Goal: Information Seeking & Learning: Learn about a topic

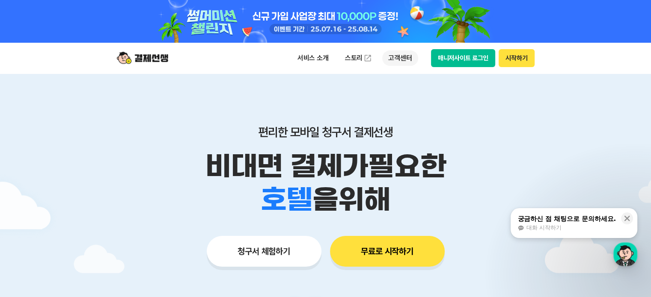
click at [394, 59] on p "고객센터" at bounding box center [400, 57] width 36 height 15
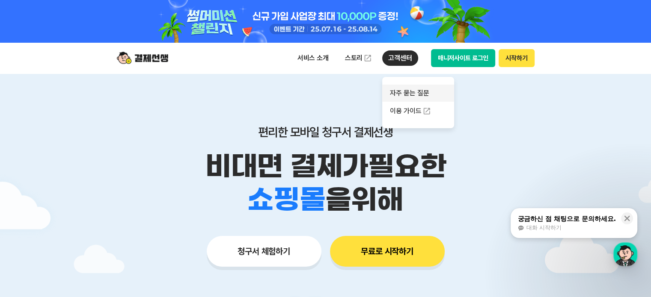
click at [406, 90] on link "자주 묻는 질문" at bounding box center [418, 93] width 72 height 17
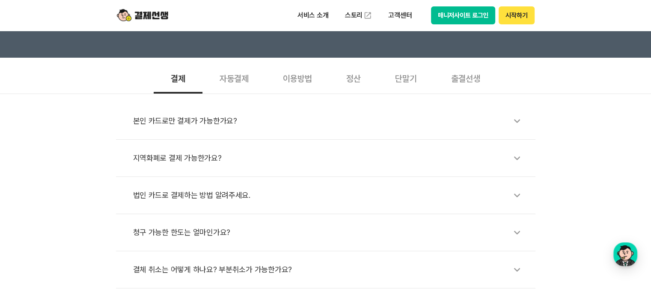
scroll to position [257, 0]
click at [300, 78] on div "이용방법" at bounding box center [297, 78] width 63 height 32
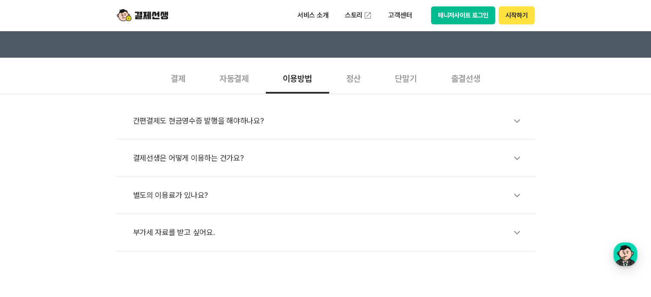
click at [199, 123] on div "간편결제도 현금영수증 발행을 해야하나요?" at bounding box center [330, 121] width 394 height 20
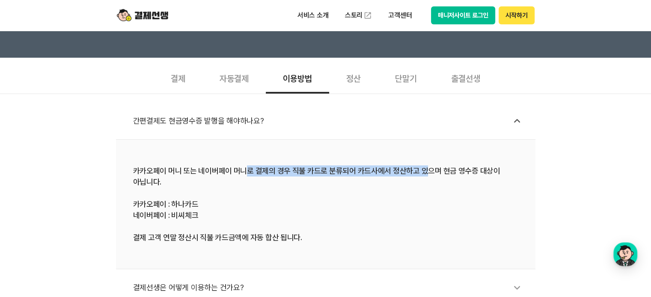
drag, startPoint x: 246, startPoint y: 172, endPoint x: 419, endPoint y: 171, distance: 173.3
click at [419, 171] on div "카카오페이 머니 또는 네이버페이 머니로 결제의 경우 직불 카드로 분류되어 카드사에서 정산하고 있으며 현금 영수증 대상이 아닙니다. 카카오페이 …" at bounding box center [325, 205] width 385 height 78
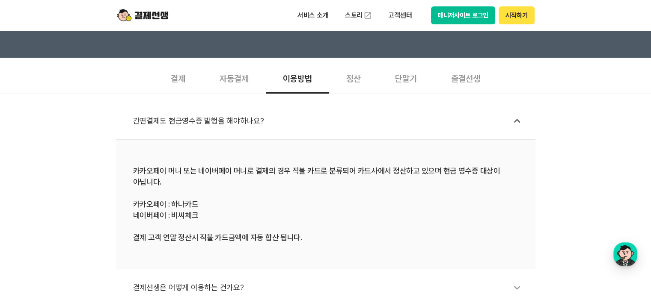
click at [356, 82] on div "정산" at bounding box center [353, 78] width 49 height 32
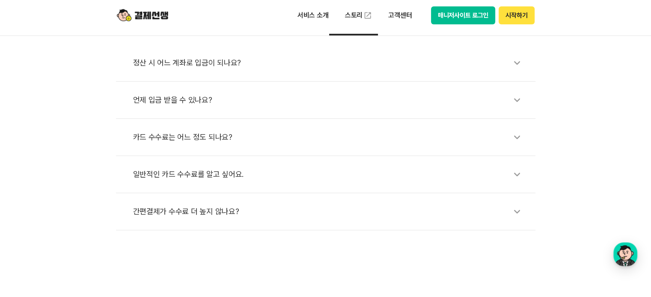
scroll to position [385, 0]
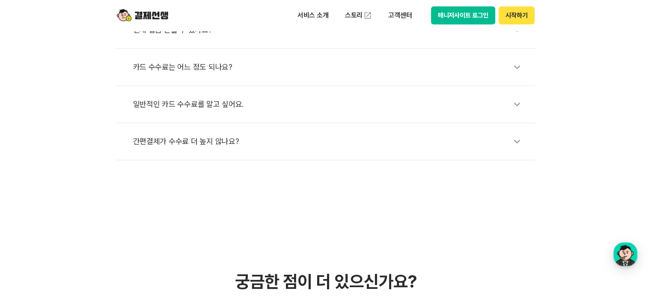
click at [203, 110] on div "일반적인 카드 수수료를 알고 싶어요." at bounding box center [330, 105] width 394 height 20
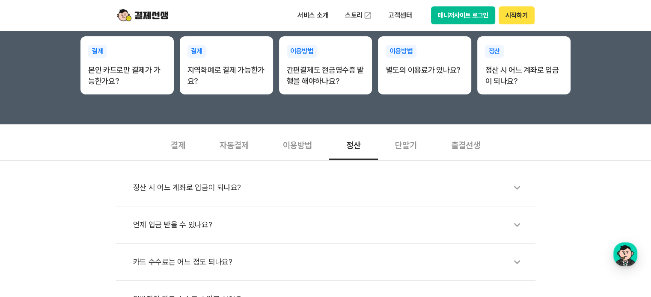
scroll to position [171, 0]
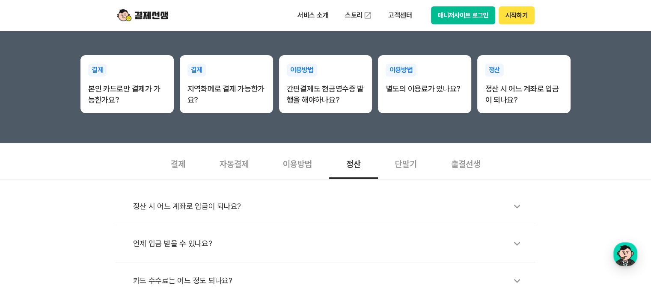
click at [416, 162] on div "단말기" at bounding box center [406, 164] width 56 height 32
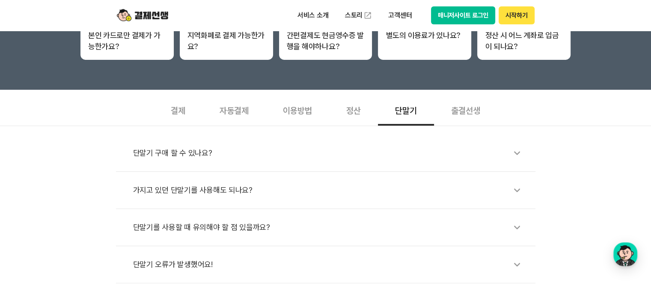
scroll to position [299, 0]
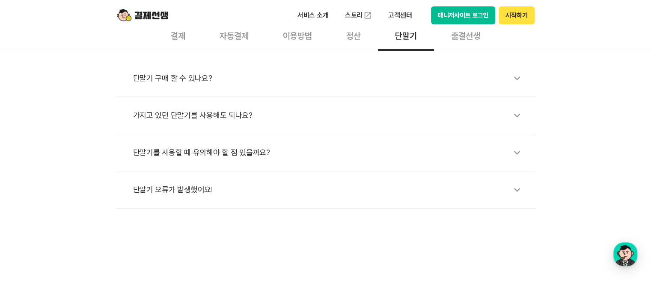
click at [175, 77] on div "단말기 구매 할 수 있나요?" at bounding box center [330, 78] width 394 height 20
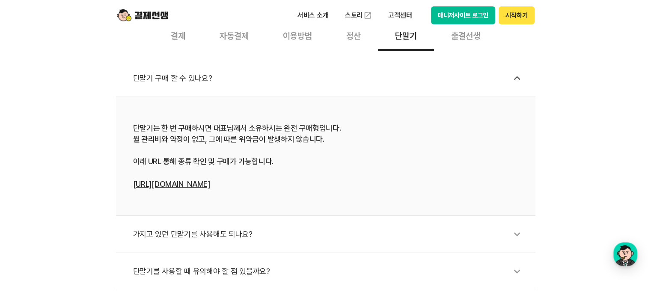
click at [181, 184] on link "[URL][DOMAIN_NAME]" at bounding box center [171, 184] width 77 height 9
click at [462, 36] on div "출결선생" at bounding box center [465, 35] width 63 height 32
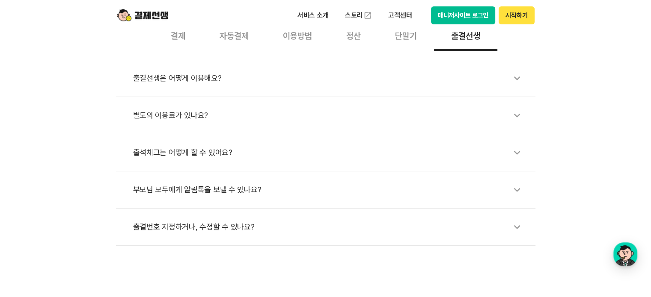
click at [417, 36] on div "단말기" at bounding box center [406, 35] width 56 height 32
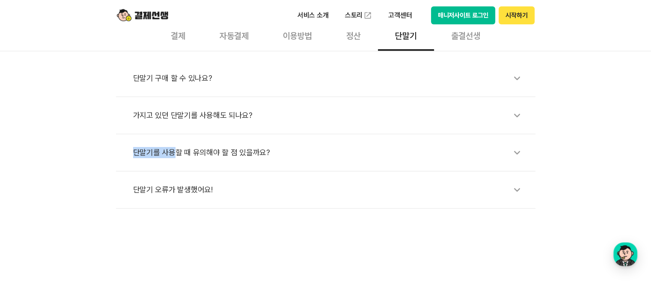
drag, startPoint x: 171, startPoint y: 155, endPoint x: 173, endPoint y: 121, distance: 34.3
click at [173, 124] on ul "단말기 구매 할 수 있나요? 가지고 있던 단말기를 사용해도 되나요? 단말기를 사용할 때 유의해야 할 점 있을까요? 단말기 오류가 발생했어요!" at bounding box center [325, 134] width 419 height 149
click at [173, 120] on div "가지고 있던 단말기를 사용해도 되나요?" at bounding box center [330, 116] width 394 height 20
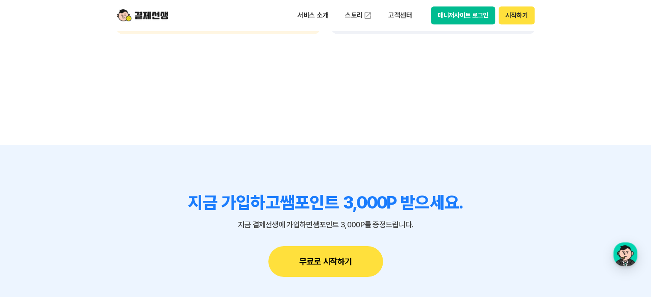
scroll to position [941, 0]
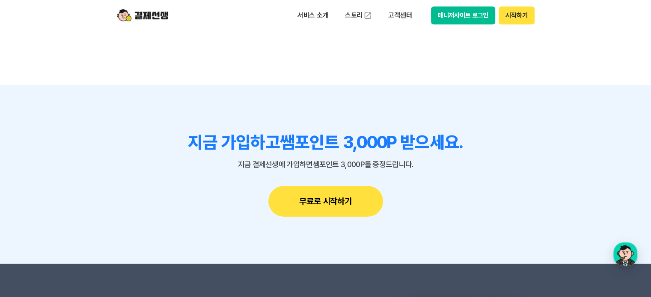
drag, startPoint x: 265, startPoint y: 141, endPoint x: 513, endPoint y: 140, distance: 248.6
click at [513, 140] on h3 "지금 가입하고 쌤포인트 3,000P 받으세요." at bounding box center [325, 142] width 419 height 21
click at [512, 202] on div "지금 가입하고 쌤포인트 3,000P 받으세요. 지금 결제선생에 가입하면 쌤포인트 3,000P를 증정드립니다. 무료로 시작하기" at bounding box center [325, 174] width 419 height 85
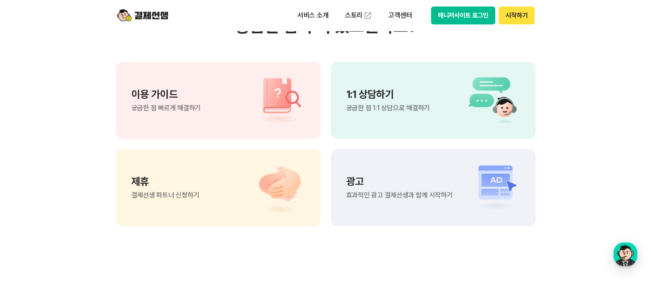
scroll to position [685, 0]
